Goal: Navigation & Orientation: Find specific page/section

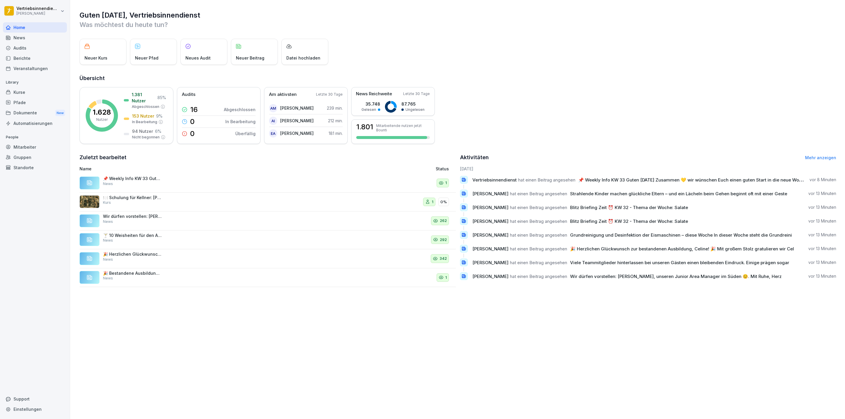
click at [29, 114] on div "Dokumente New" at bounding box center [35, 113] width 64 height 11
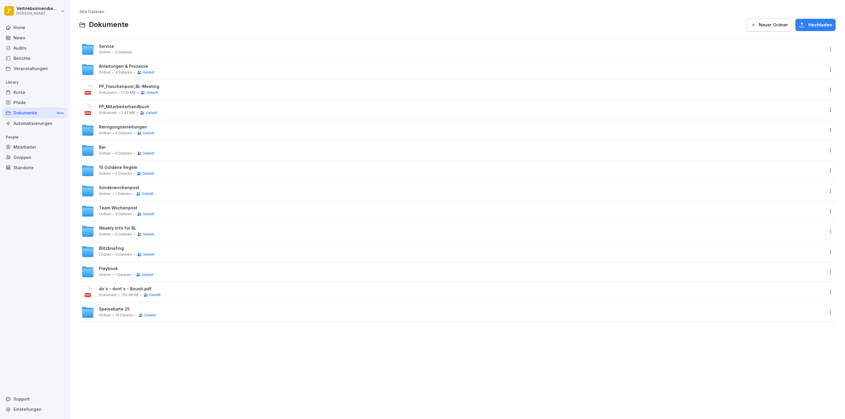
click at [114, 212] on div "Ordner 0 Dateien Geteilt" at bounding box center [126, 214] width 55 height 5
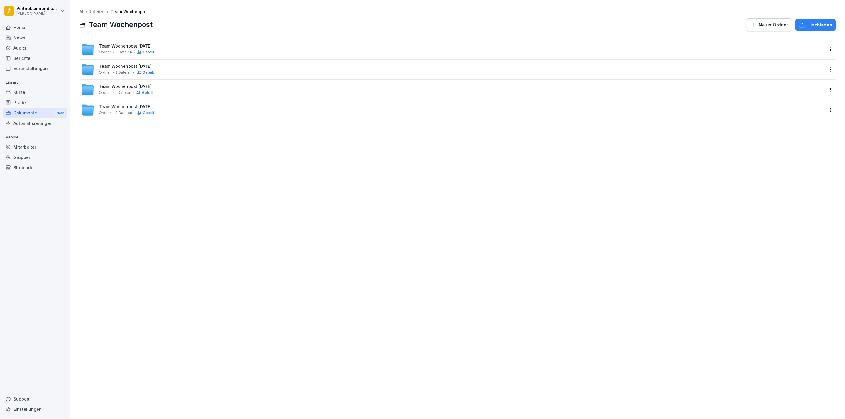
click at [129, 50] on span "0 Dateien" at bounding box center [123, 52] width 17 height 4
click at [113, 45] on span "Team Wochenpost KW 33" at bounding box center [125, 46] width 53 height 5
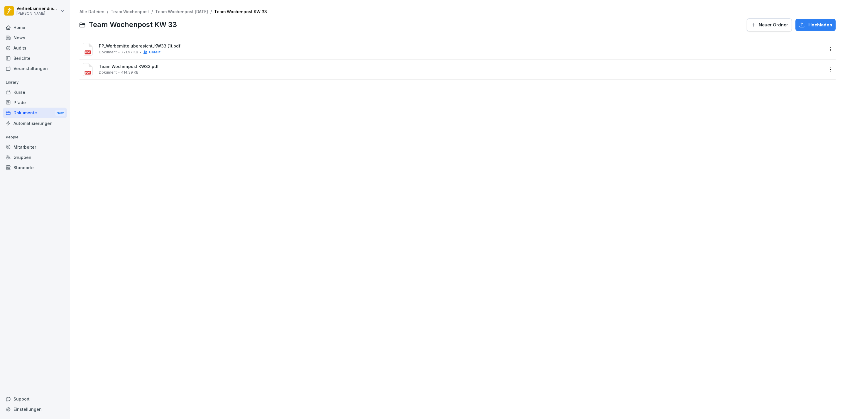
click at [826, 69] on html "Vertriebsinnendienst [PERSON_NAME] Home News Audits Berichte Veranstaltungen Li…" at bounding box center [422, 209] width 845 height 419
click at [260, 143] on html "Vertriebsinnendienst [PERSON_NAME] Home News Audits Berichte Veranstaltungen Li…" at bounding box center [422, 209] width 845 height 419
click at [12, 11] on html "Vertriebsinnendienst [PERSON_NAME] Home News Audits Berichte Veranstaltungen Li…" at bounding box center [422, 209] width 845 height 419
click at [41, 37] on div "Abmelden" at bounding box center [37, 37] width 58 height 11
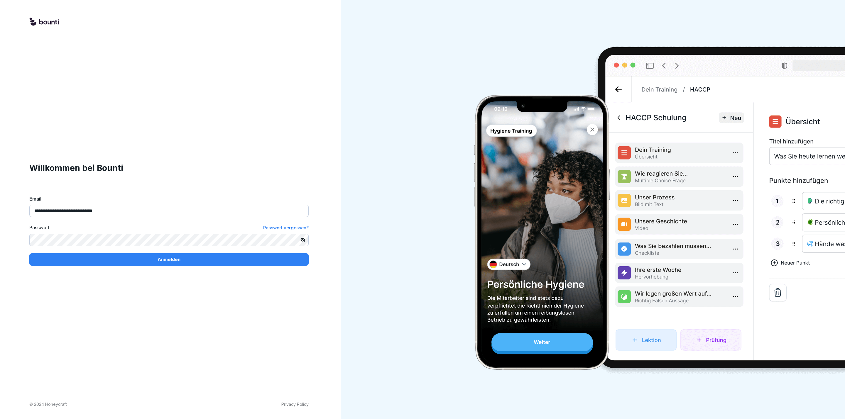
click at [92, 213] on input "**********" at bounding box center [168, 211] width 279 height 12
type input "**********"
click at [99, 257] on div "Anmelden" at bounding box center [169, 259] width 270 height 6
